Goal: Information Seeking & Learning: Learn about a topic

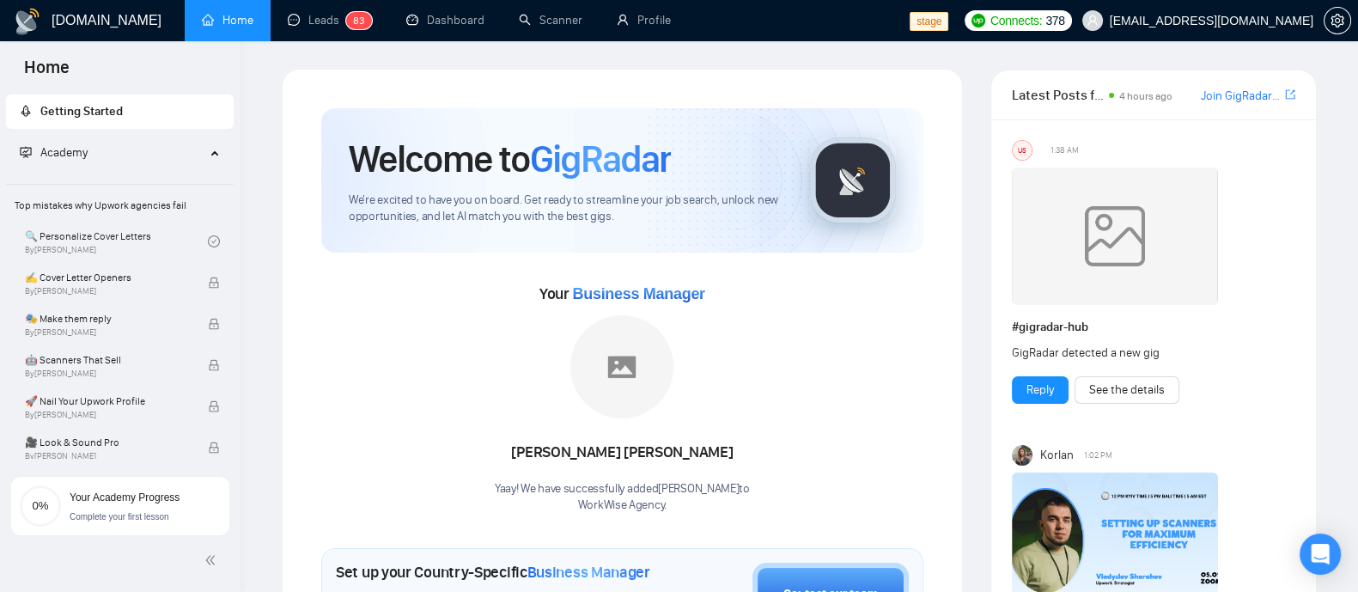
drag, startPoint x: 70, startPoint y: 149, endPoint x: 88, endPoint y: 149, distance: 17.2
click at [70, 149] on span "Academy" at bounding box center [63, 152] width 47 height 15
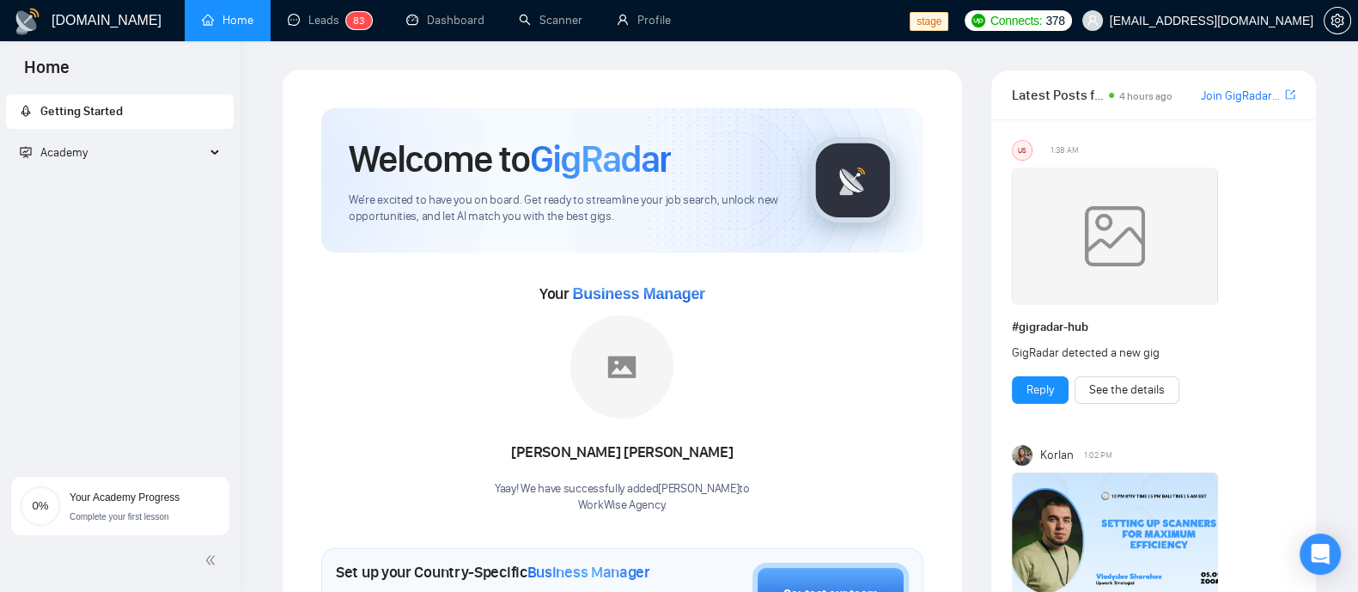
click at [215, 153] on icon at bounding box center [216, 153] width 9 height 0
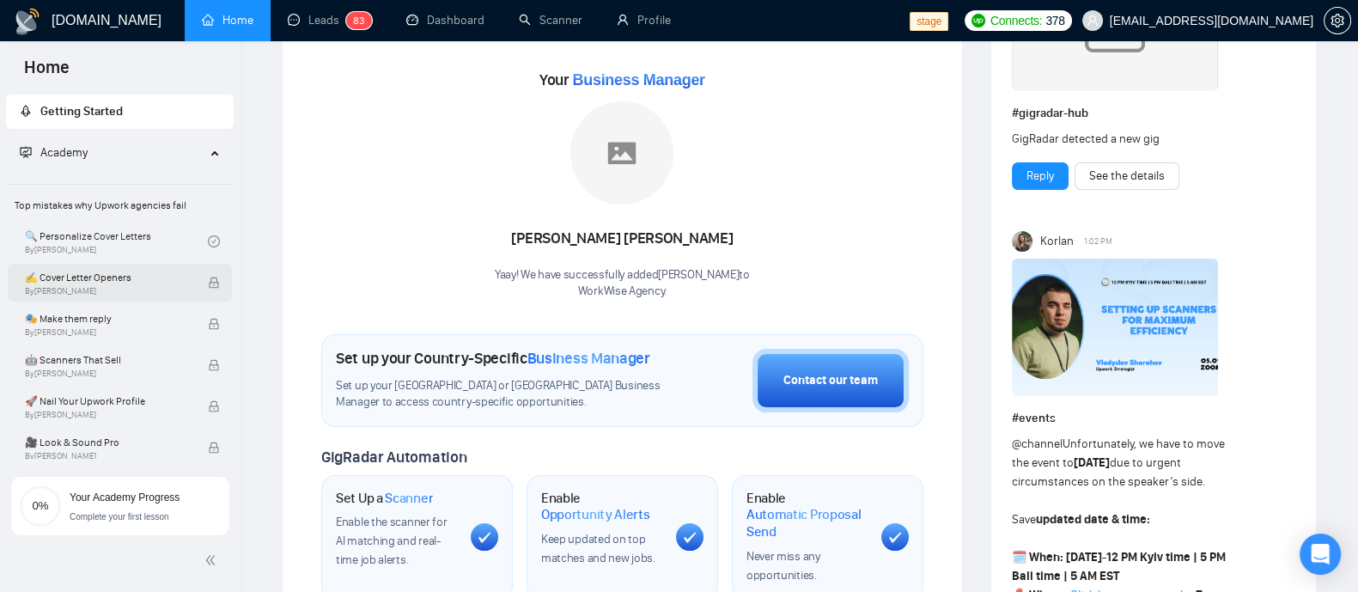
click at [163, 276] on span "✍️ Cover Letter Openers" at bounding box center [107, 277] width 165 height 17
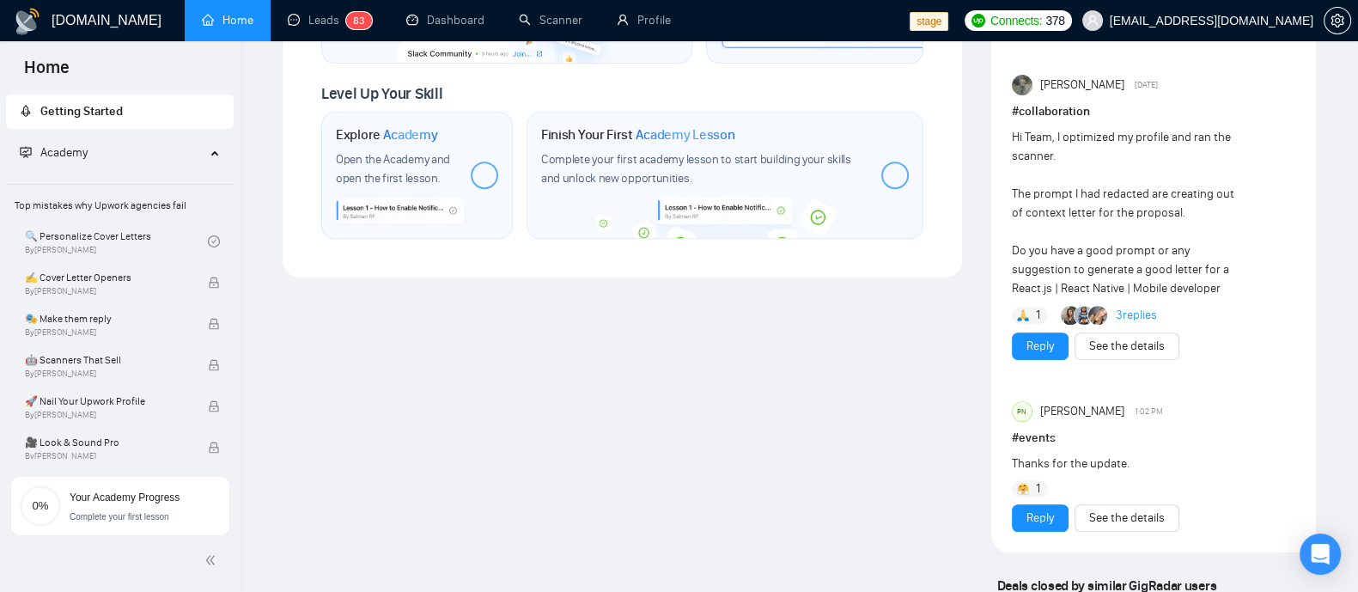
scroll to position [1074, 0]
